Goal: Task Accomplishment & Management: Complete application form

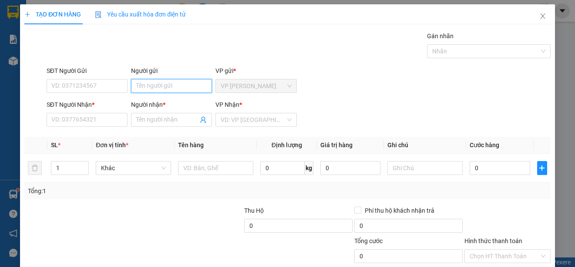
drag, startPoint x: 200, startPoint y: 86, endPoint x: 195, endPoint y: 87, distance: 5.3
click at [197, 86] on input "Người gửi" at bounding box center [171, 86] width 81 height 14
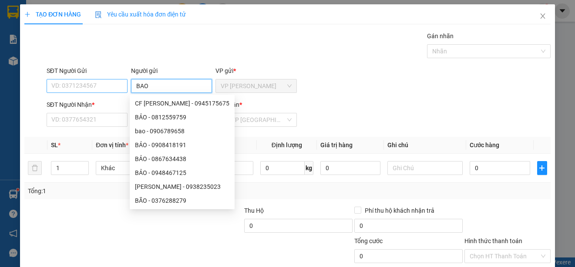
type input "BAO"
click at [112, 86] on input "SĐT Người Gửi" at bounding box center [87, 86] width 81 height 14
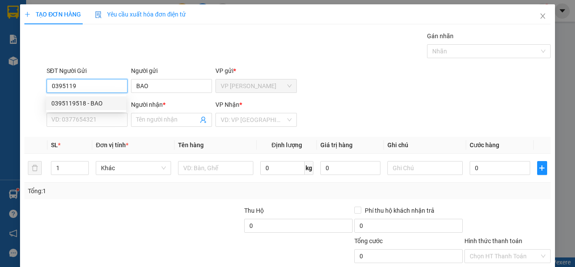
click at [105, 103] on div "0395119518 - BAO" at bounding box center [86, 104] width 70 height 10
type input "0395119518"
type input "0939835435"
type input "NHA"
type input "50.000"
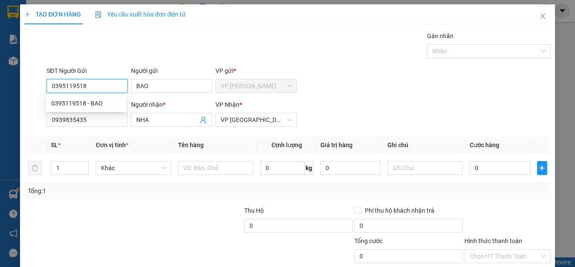
type input "50.000"
type input "0395119518"
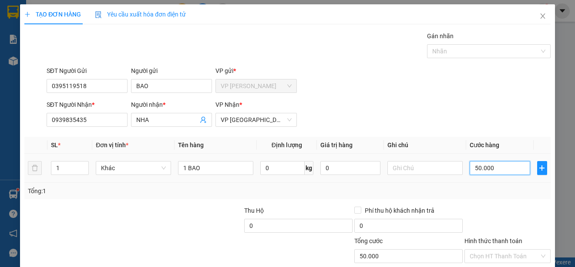
click at [469, 170] on input "50.000" at bounding box center [499, 168] width 60 height 14
type input "0"
click at [469, 170] on input "0" at bounding box center [499, 168] width 60 height 14
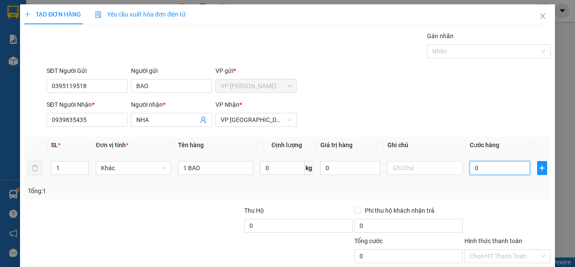
type input "30"
type input "300"
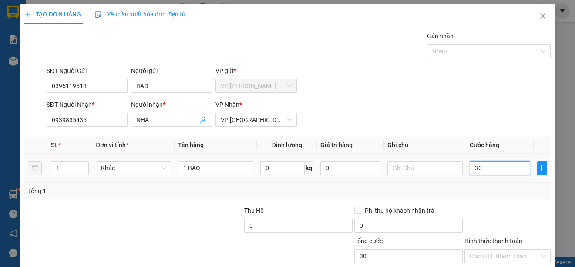
type input "300"
type input "3.000"
type input "30.000"
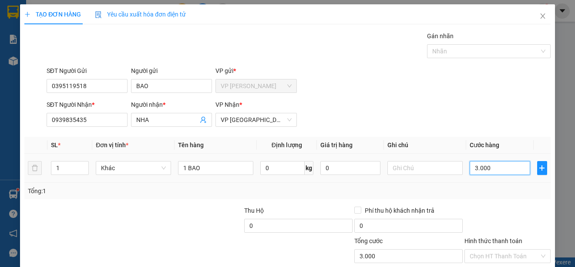
type input "30.000"
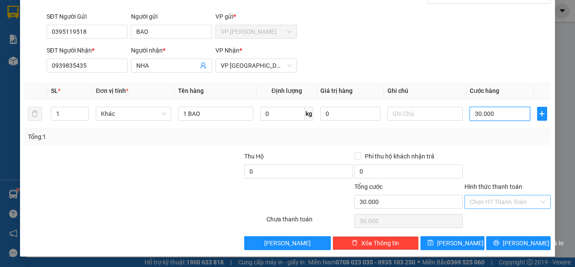
type input "30.000"
click at [512, 201] on input "Hình thức thanh toán" at bounding box center [504, 202] width 70 height 13
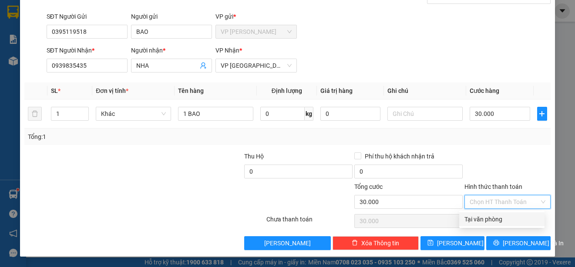
click at [514, 221] on div "Tại văn phòng" at bounding box center [501, 220] width 75 height 10
type input "0"
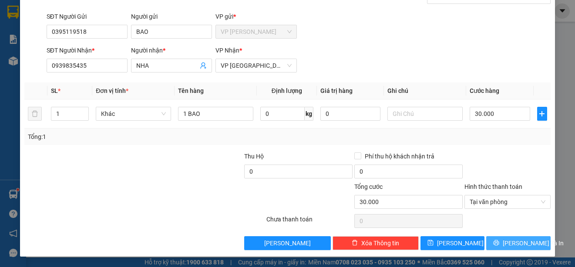
click at [521, 244] on span "[PERSON_NAME] và In" at bounding box center [532, 244] width 61 height 10
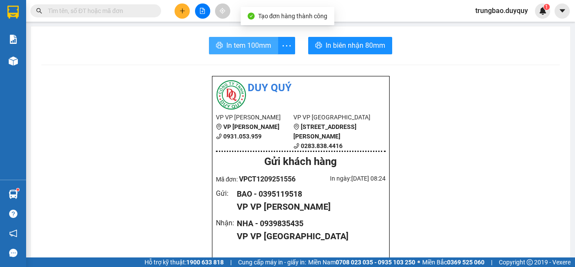
click at [237, 46] on span "In tem 100mm" at bounding box center [248, 45] width 45 height 11
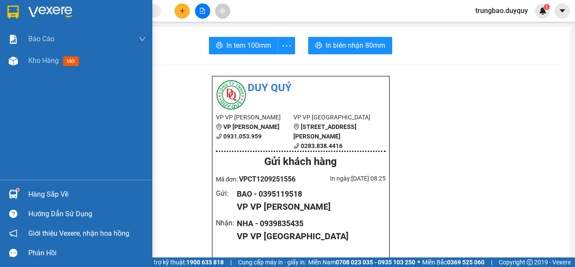
click at [14, 10] on img at bounding box center [12, 12] width 11 height 13
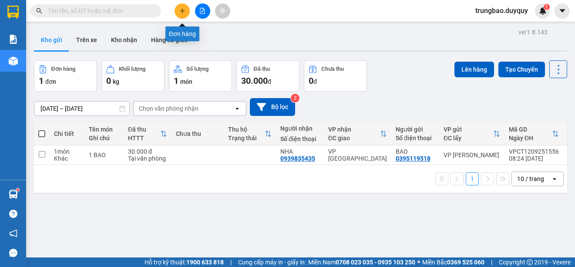
click at [182, 11] on icon "plus" at bounding box center [182, 11] width 6 height 6
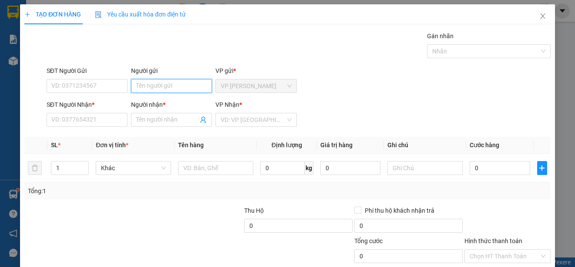
click at [184, 89] on input "Người gửi" at bounding box center [171, 86] width 81 height 14
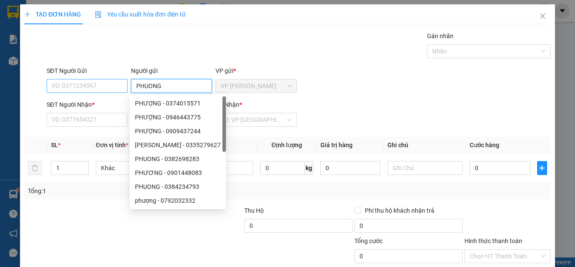
type input "PHUONG"
click at [120, 88] on input "SĐT Người Gửi" at bounding box center [87, 86] width 81 height 14
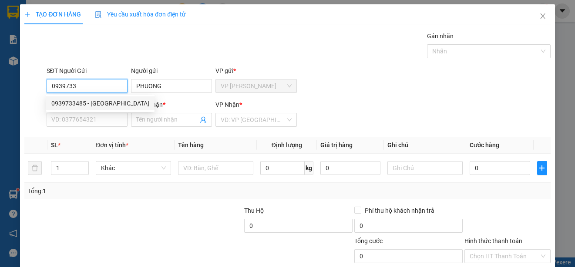
click at [111, 100] on div "0939733485 - [GEOGRAPHIC_DATA]" at bounding box center [100, 104] width 98 height 10
type input "0939733485"
type input "0939011128"
type input "NAM"
type input "80.000"
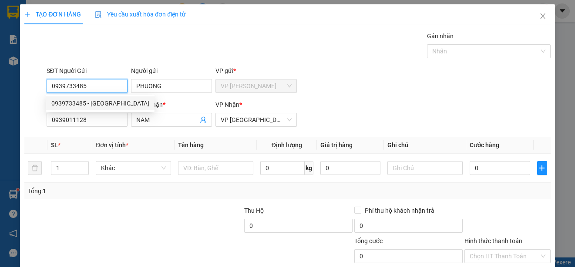
type input "80.000"
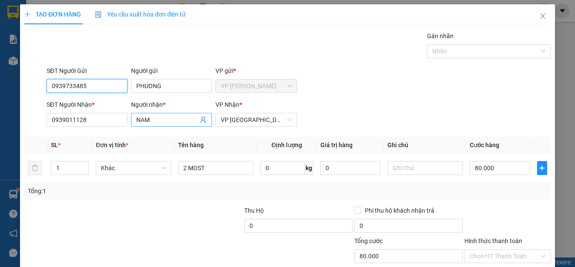
type input "0939733485"
click at [149, 120] on input "NAM" at bounding box center [167, 120] width 62 height 10
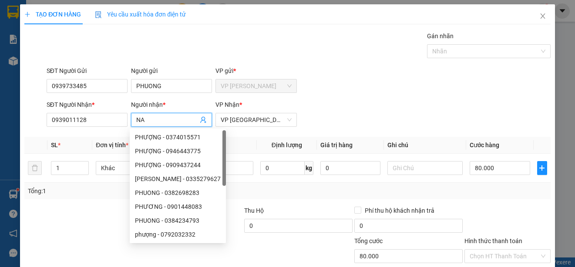
type input "N"
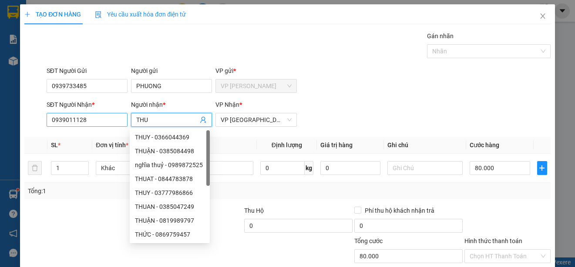
type input "THU"
click at [111, 119] on input "0939011128" at bounding box center [87, 120] width 81 height 14
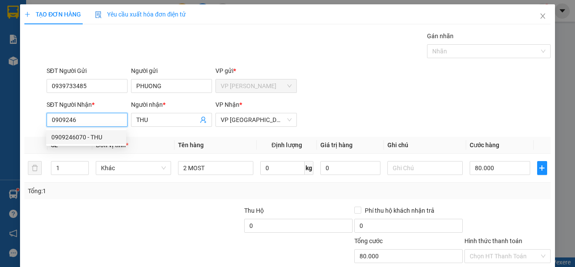
click at [100, 138] on div "0909246070 - THU" at bounding box center [86, 138] width 70 height 10
type input "0909246070"
type input "40.000"
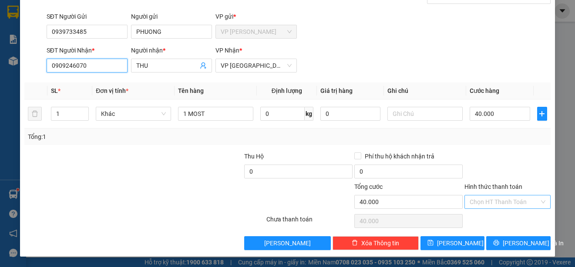
type input "0909246070"
click at [522, 201] on input "Hình thức thanh toán" at bounding box center [504, 202] width 70 height 13
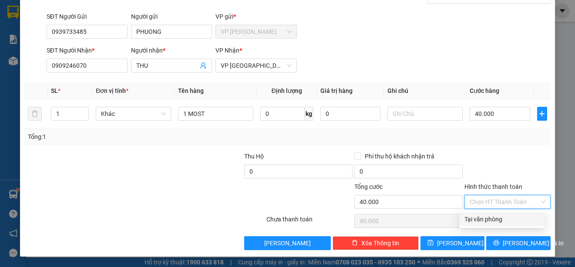
click at [519, 215] on div "Tại văn phòng" at bounding box center [501, 220] width 75 height 10
type input "0"
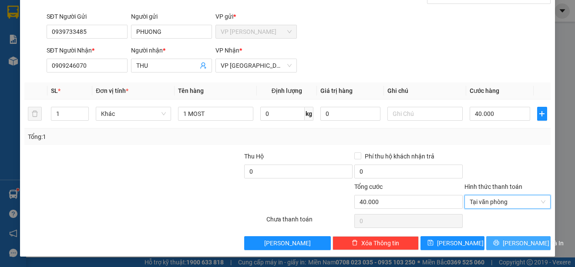
click at [519, 242] on span "[PERSON_NAME] và In" at bounding box center [532, 244] width 61 height 10
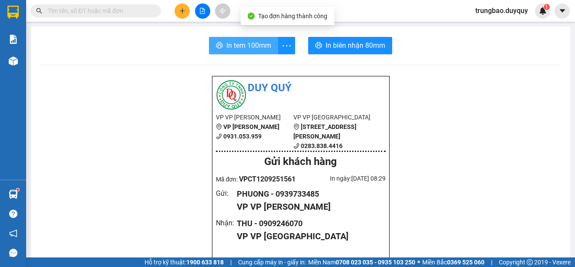
click at [247, 47] on span "In tem 100mm" at bounding box center [248, 45] width 45 height 11
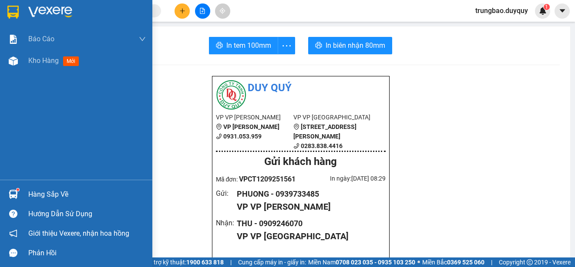
click at [10, 11] on img at bounding box center [12, 12] width 11 height 13
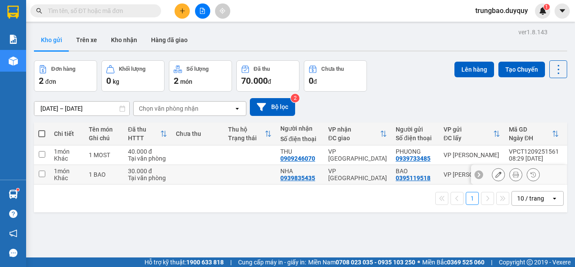
click at [41, 174] on input "checkbox" at bounding box center [42, 174] width 7 height 7
checkbox input "true"
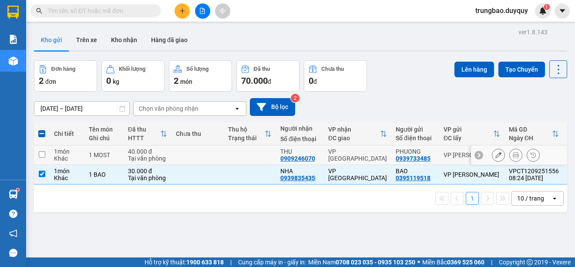
click at [42, 156] on input "checkbox" at bounding box center [42, 154] width 7 height 7
checkbox input "true"
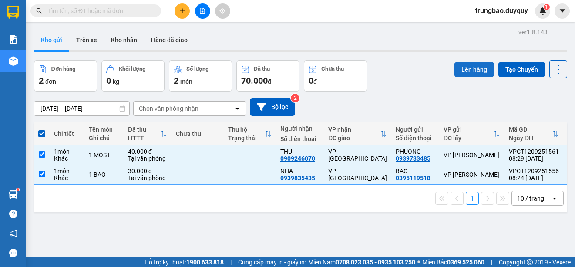
click at [463, 67] on button "Lên hàng" at bounding box center [474, 70] width 40 height 16
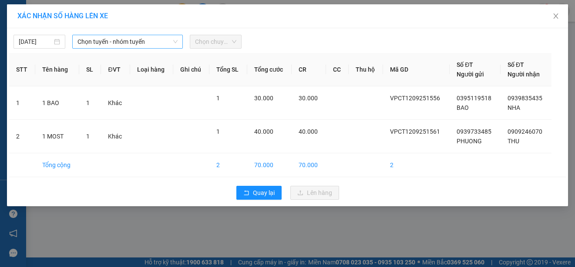
click at [154, 43] on span "Chọn tuyến - nhóm tuyến" at bounding box center [127, 41] width 100 height 13
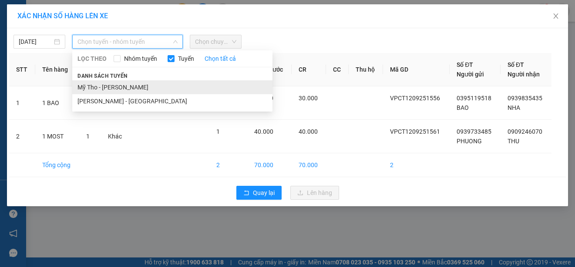
click at [149, 86] on li "Mỹ Tho - [PERSON_NAME]" at bounding box center [172, 87] width 200 height 14
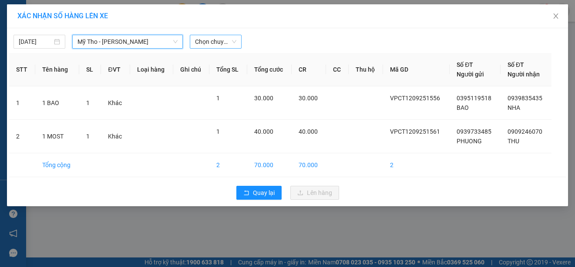
click at [215, 41] on span "Chọn chuyến" at bounding box center [215, 41] width 41 height 13
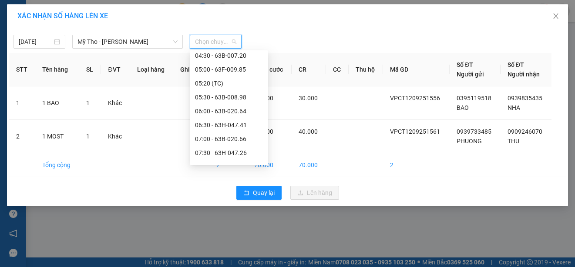
scroll to position [130, 0]
click at [240, 122] on div "08:00 - 63B-019.49" at bounding box center [229, 124] width 68 height 10
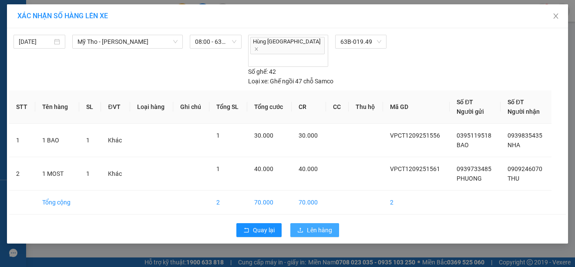
click at [322, 226] on span "Lên hàng" at bounding box center [319, 231] width 25 height 10
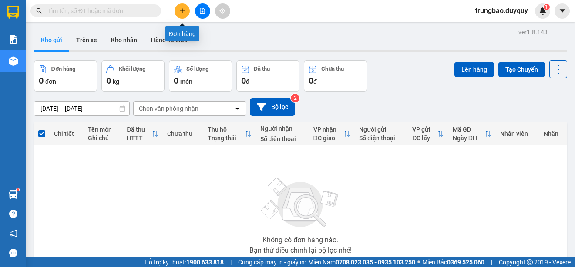
click at [183, 13] on icon "plus" at bounding box center [182, 11] width 6 height 6
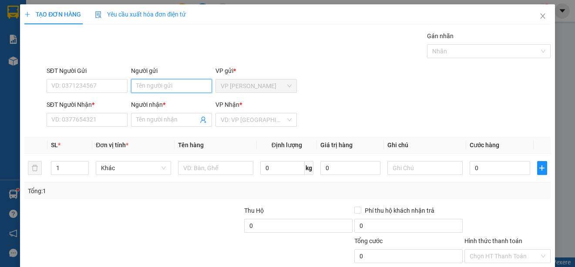
click at [193, 87] on input "Người gửi" at bounding box center [171, 86] width 81 height 14
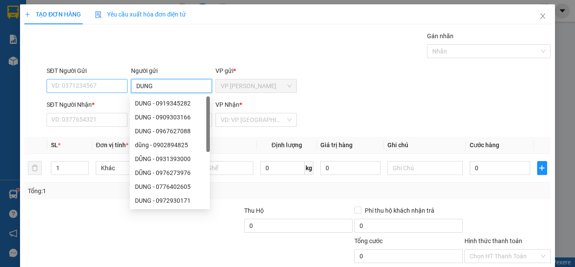
type input "DUNG"
click at [83, 86] on input "SĐT Người Gửi" at bounding box center [87, 86] width 81 height 14
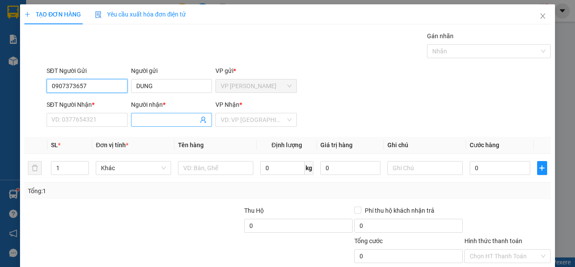
type input "0907373657"
click at [160, 123] on input "Người nhận *" at bounding box center [167, 120] width 62 height 10
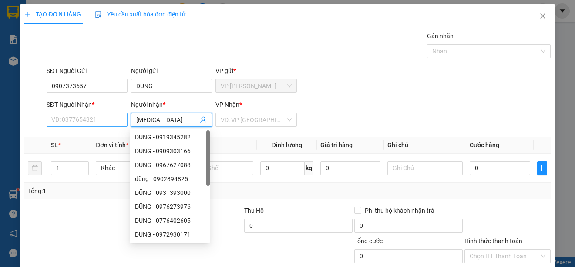
type input "[MEDICAL_DATA]"
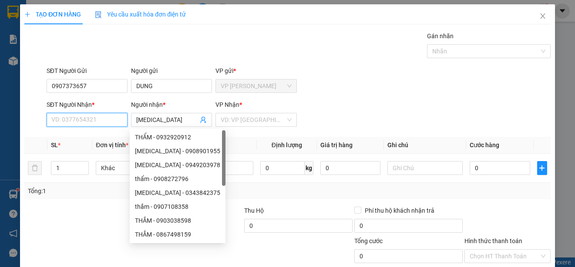
click at [108, 120] on input "SĐT Người Nhận *" at bounding box center [87, 120] width 81 height 14
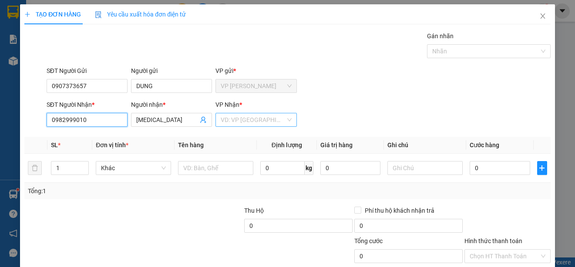
type input "0982999010"
click at [243, 118] on input "search" at bounding box center [253, 120] width 64 height 13
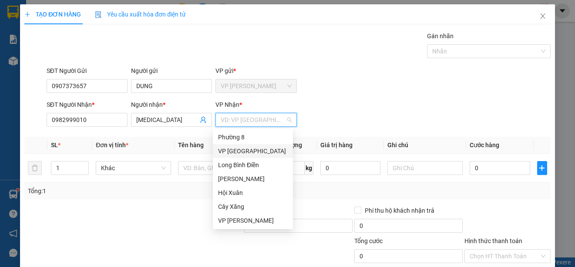
click at [246, 150] on div "VP [GEOGRAPHIC_DATA]" at bounding box center [253, 152] width 70 height 10
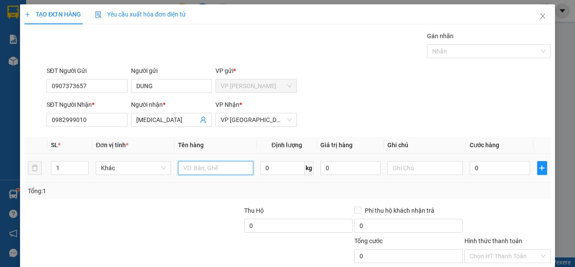
click at [227, 168] on input "text" at bounding box center [215, 168] width 75 height 14
type input "1 KET"
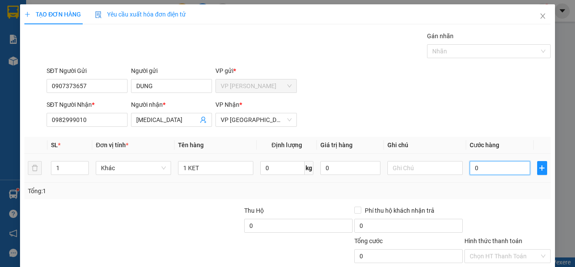
click at [469, 168] on input "0" at bounding box center [499, 168] width 60 height 14
type input "2"
type input "25"
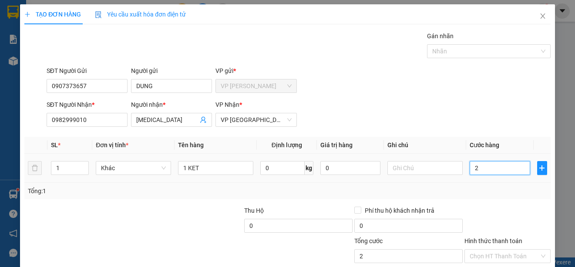
type input "25"
type input "250"
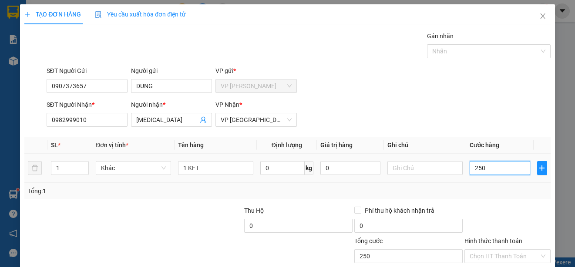
type input "2.500"
type input "25.000"
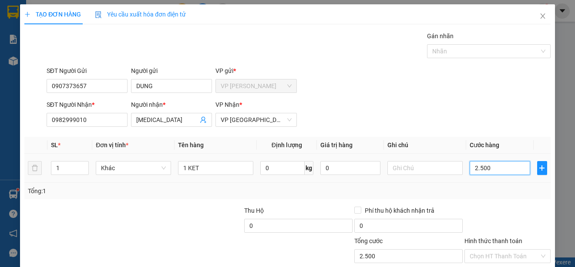
type input "25.000"
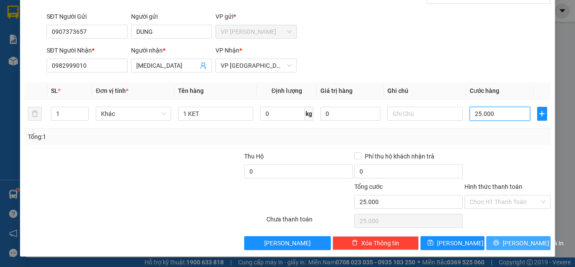
type input "25.000"
click at [515, 244] on span "[PERSON_NAME] và In" at bounding box center [532, 244] width 61 height 10
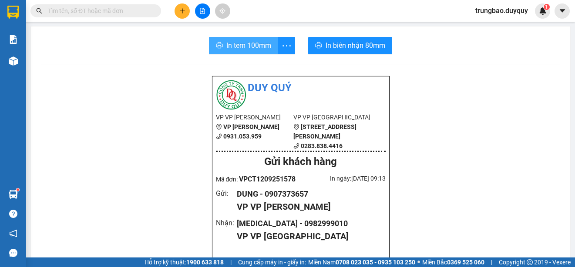
click at [251, 49] on span "In tem 100mm" at bounding box center [248, 45] width 45 height 11
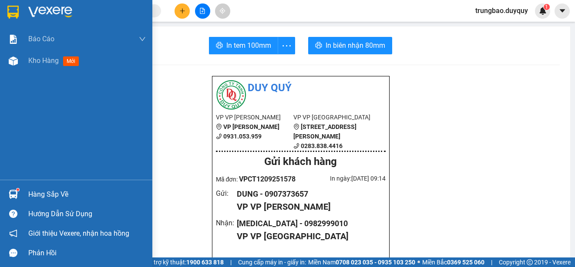
click at [15, 13] on img at bounding box center [12, 12] width 11 height 13
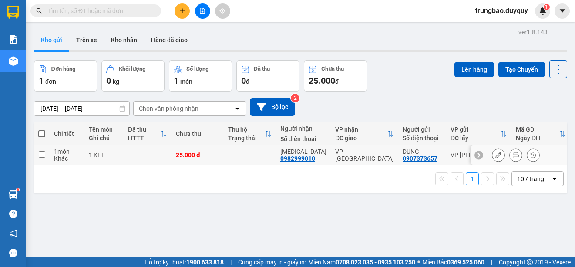
click at [43, 154] on input "checkbox" at bounding box center [42, 154] width 7 height 7
checkbox input "true"
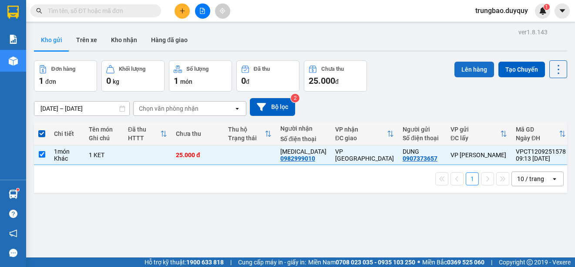
click at [454, 67] on button "Lên hàng" at bounding box center [474, 70] width 40 height 16
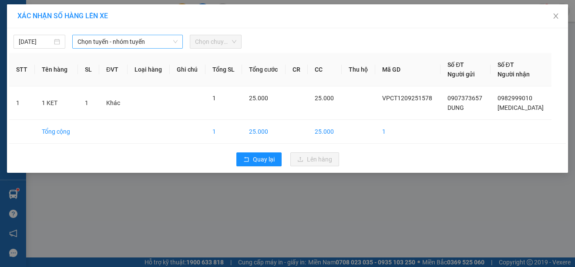
click at [154, 43] on span "Chọn tuyến - nhóm tuyến" at bounding box center [127, 41] width 100 height 13
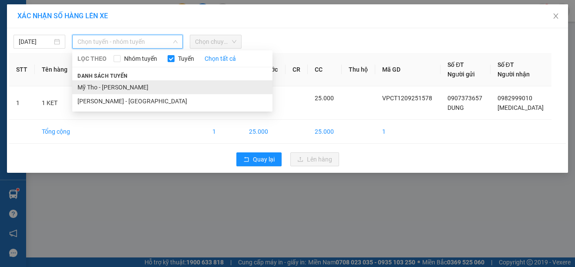
click at [119, 89] on li "Mỹ Tho - [PERSON_NAME]" at bounding box center [172, 87] width 200 height 14
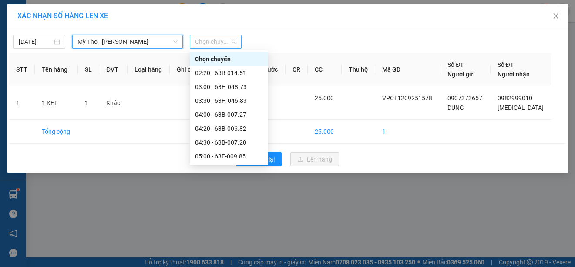
click at [223, 42] on span "Chọn chuyến" at bounding box center [215, 41] width 41 height 13
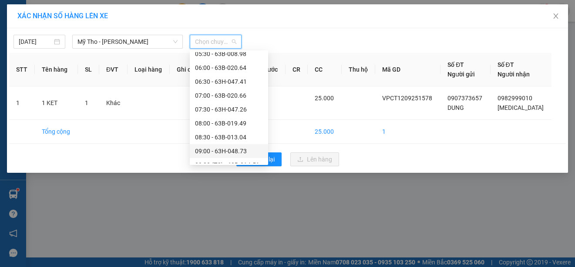
click at [235, 149] on div "09:00 - 63H-048.73" at bounding box center [229, 152] width 68 height 10
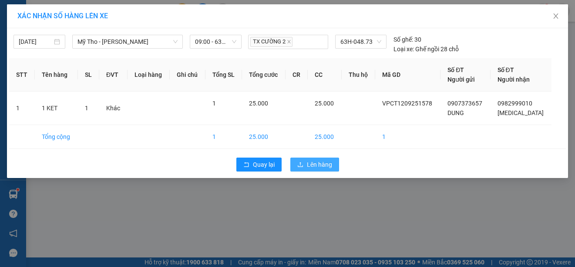
click at [308, 164] on span "Lên hàng" at bounding box center [319, 165] width 25 height 10
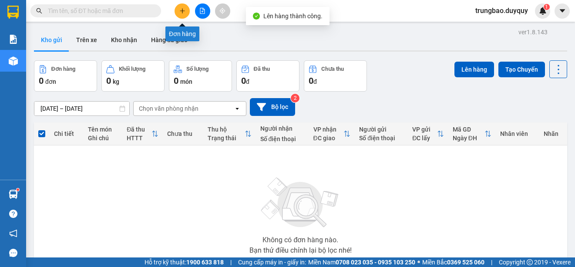
click at [182, 10] on icon "plus" at bounding box center [182, 10] width 0 height 5
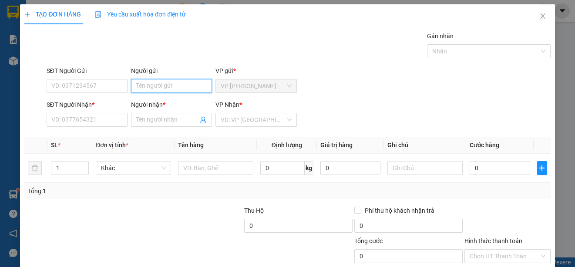
click at [187, 88] on input "Người gửi" at bounding box center [171, 86] width 81 height 14
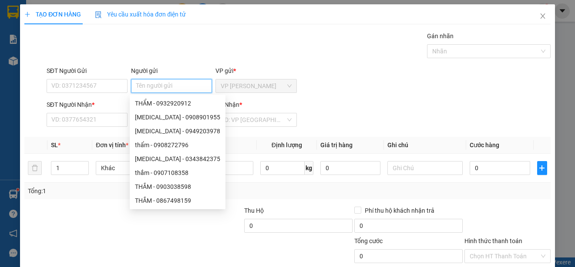
type input "M"
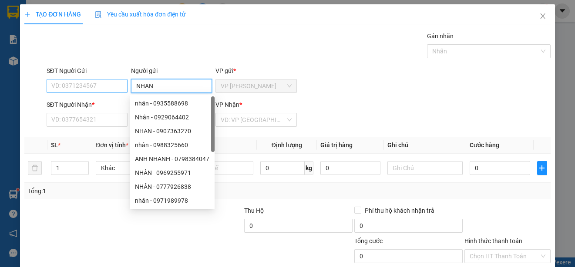
type input "NHAN"
click at [114, 84] on input "SĐT Người Gửi" at bounding box center [87, 86] width 81 height 14
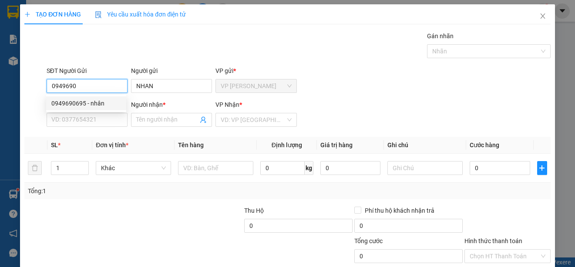
click at [111, 101] on div "0949690695 - nhân" at bounding box center [86, 104] width 70 height 10
type input "0949690695"
type input "nhân"
type input "0903026026"
type input "NHỰT"
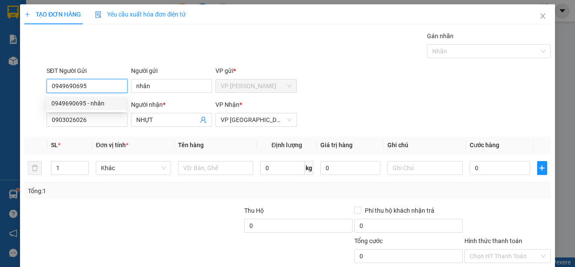
type input "25.000"
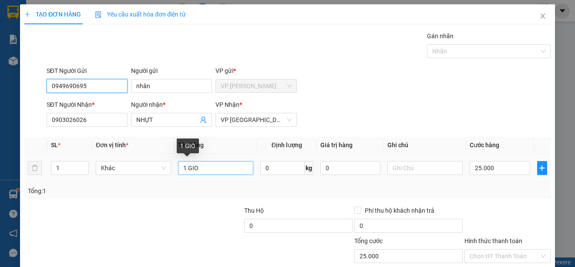
type input "0949690695"
click at [204, 171] on input "1 GIO" at bounding box center [215, 168] width 75 height 14
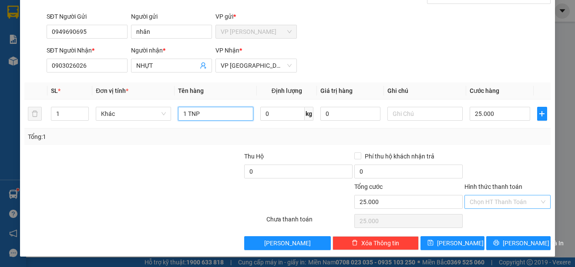
type input "1 TNP"
click at [518, 205] on input "Hình thức thanh toán" at bounding box center [504, 202] width 70 height 13
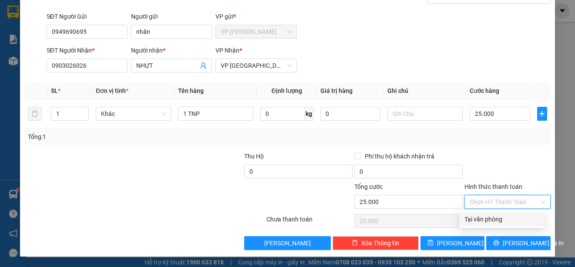
click at [512, 223] on div "Tại văn phòng" at bounding box center [501, 220] width 75 height 10
type input "0"
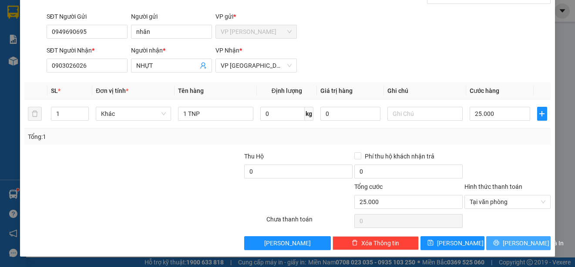
click at [515, 243] on span "[PERSON_NAME] và In" at bounding box center [532, 244] width 61 height 10
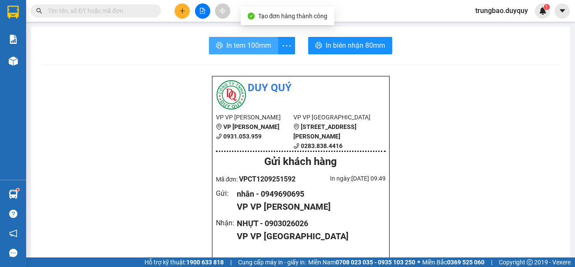
click at [249, 44] on span "In tem 100mm" at bounding box center [248, 45] width 45 height 11
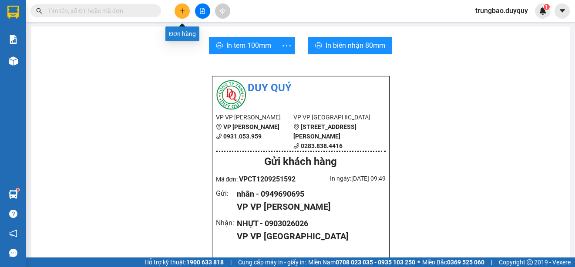
click at [181, 8] on icon "plus" at bounding box center [182, 11] width 6 height 6
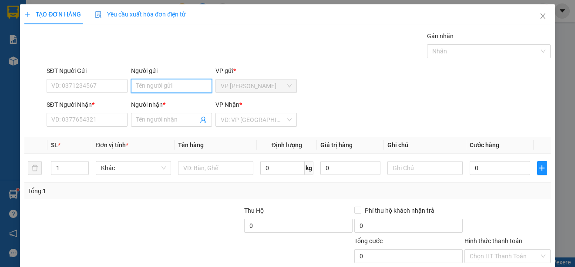
click at [172, 83] on input "Người gửi" at bounding box center [171, 86] width 81 height 14
type input "7 BUOI"
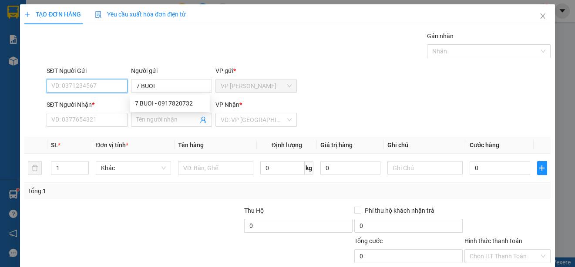
click at [118, 87] on input "SĐT Người Gửi" at bounding box center [87, 86] width 81 height 14
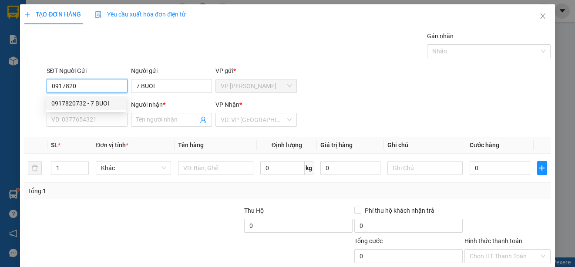
click at [101, 103] on div "0917820732 - 7 BUOI" at bounding box center [86, 104] width 70 height 10
type input "0917820732"
type input "0938186190"
type input "QUYEN"
type input "70.000"
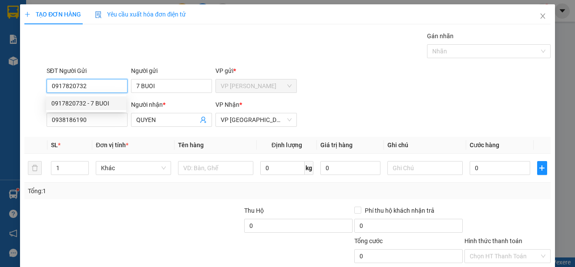
type input "70.000"
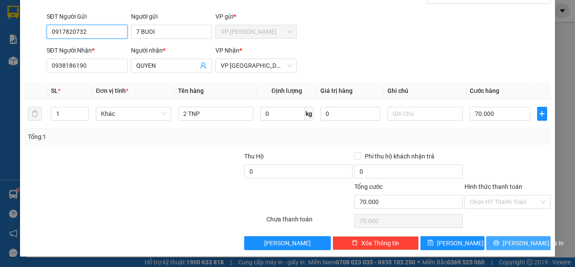
type input "0917820732"
click at [531, 241] on button "[PERSON_NAME] và In" at bounding box center [518, 244] width 64 height 14
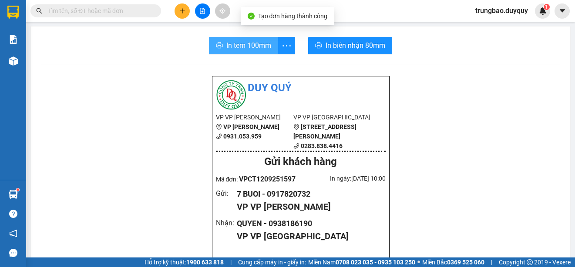
click at [249, 49] on span "In tem 100mm" at bounding box center [248, 45] width 45 height 11
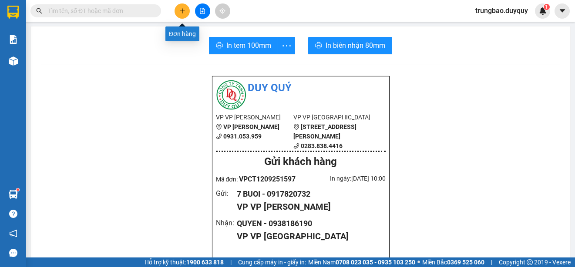
click at [183, 13] on icon "plus" at bounding box center [182, 11] width 6 height 6
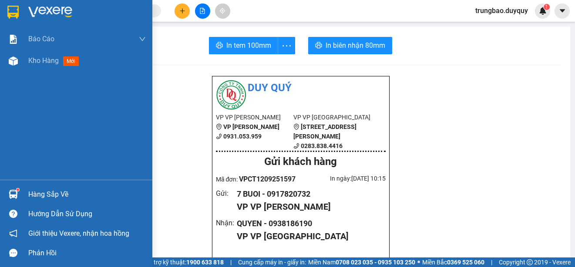
click at [15, 11] on img at bounding box center [12, 12] width 11 height 13
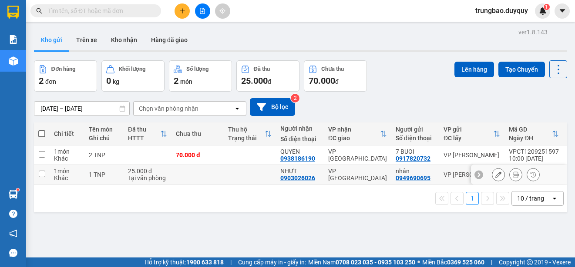
click at [44, 174] on input "checkbox" at bounding box center [42, 174] width 7 height 7
checkbox input "true"
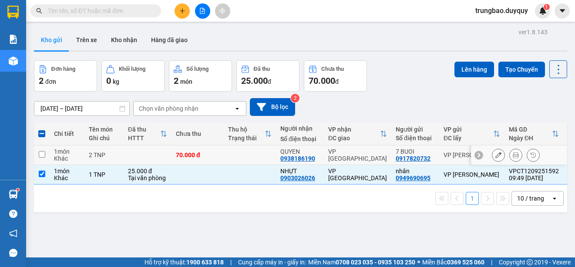
click at [42, 154] on input "checkbox" at bounding box center [42, 154] width 7 height 7
checkbox input "true"
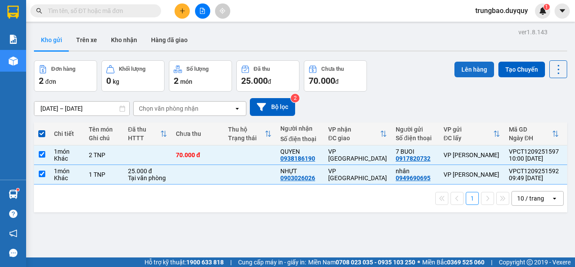
click at [460, 63] on button "Lên hàng" at bounding box center [474, 70] width 40 height 16
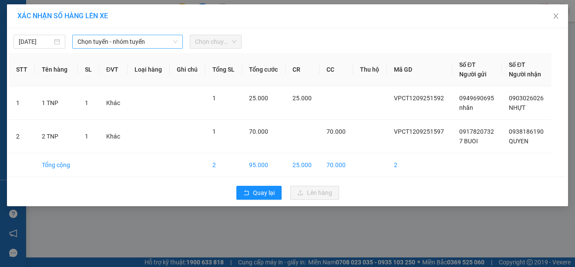
click at [162, 41] on span "Chọn tuyến - nhóm tuyến" at bounding box center [127, 41] width 100 height 13
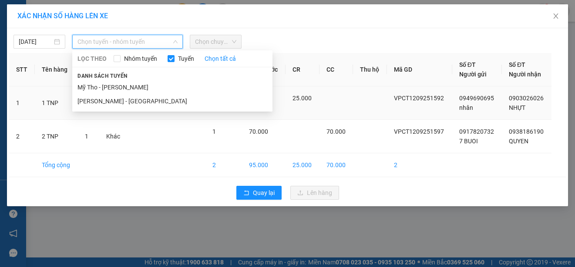
click at [150, 87] on li "Mỹ Tho - [PERSON_NAME]" at bounding box center [172, 87] width 200 height 14
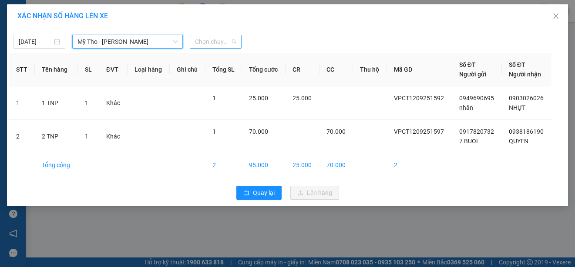
click at [221, 42] on span "Chọn chuyến" at bounding box center [215, 41] width 41 height 13
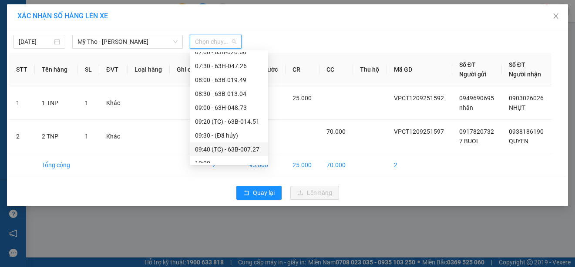
scroll to position [217, 0]
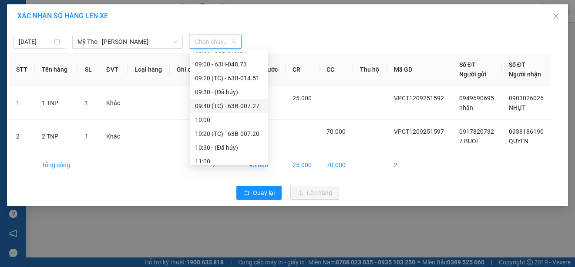
click at [251, 104] on div "09:40 (TC) - 63B-007.27" at bounding box center [229, 106] width 68 height 10
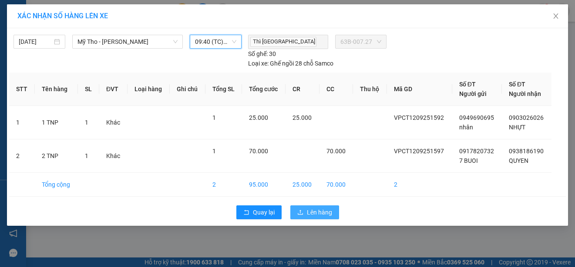
click at [305, 211] on button "Lên hàng" at bounding box center [314, 213] width 49 height 14
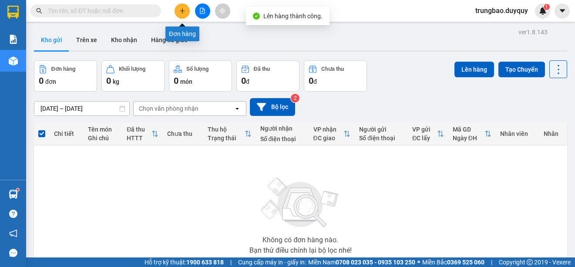
click at [184, 14] on button at bounding box center [181, 10] width 15 height 15
